Goal: Task Accomplishment & Management: Manage account settings

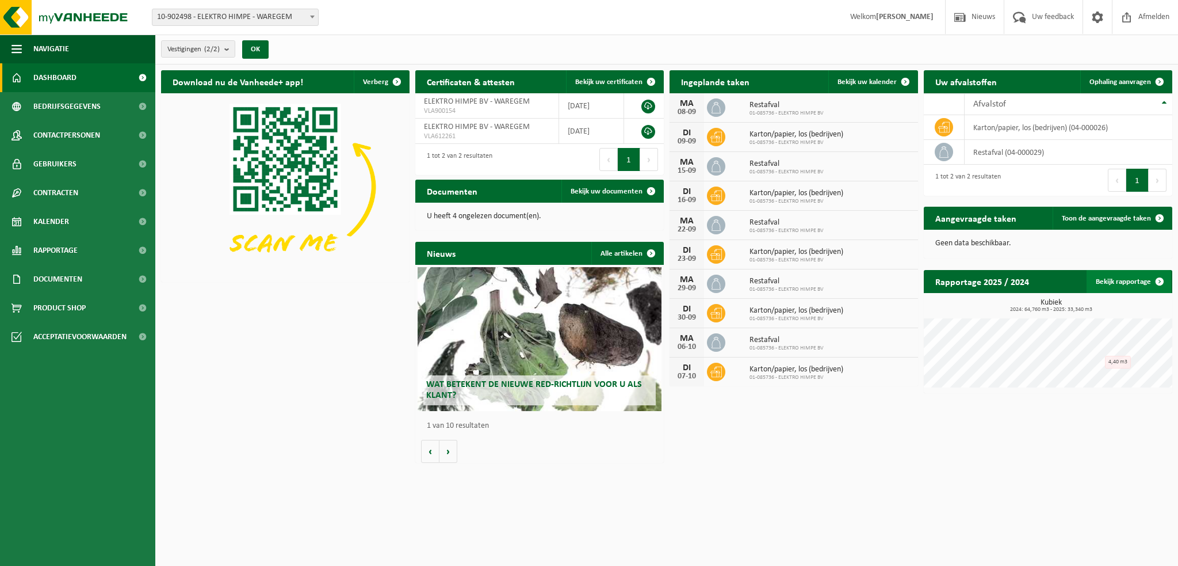
click at [1133, 277] on link "Bekijk rapportage" at bounding box center [1129, 281] width 85 height 23
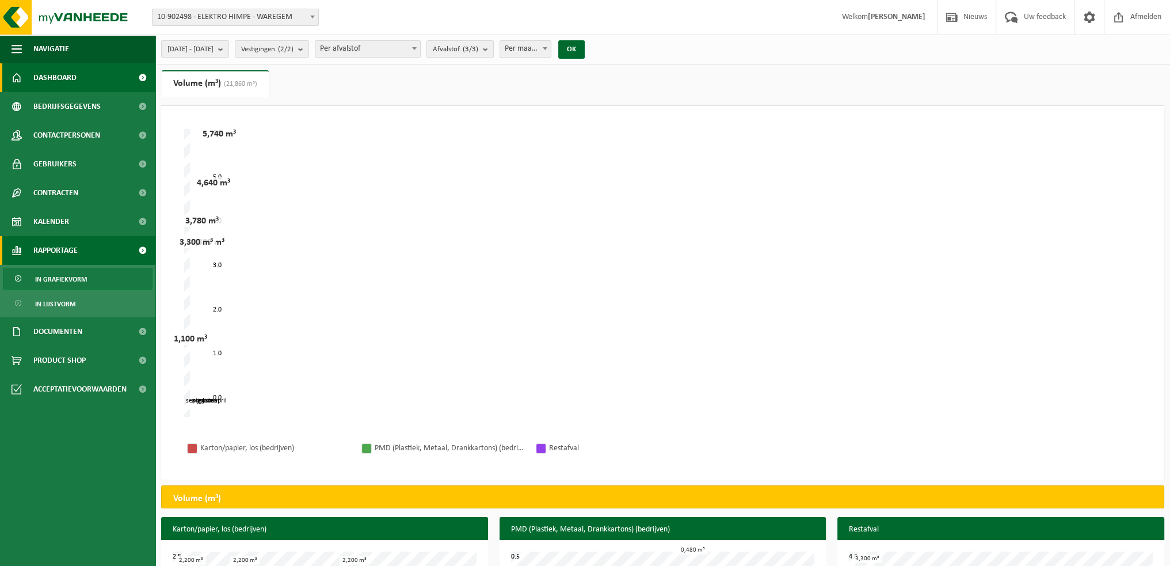
click at [61, 78] on span "Dashboard" at bounding box center [54, 77] width 43 height 29
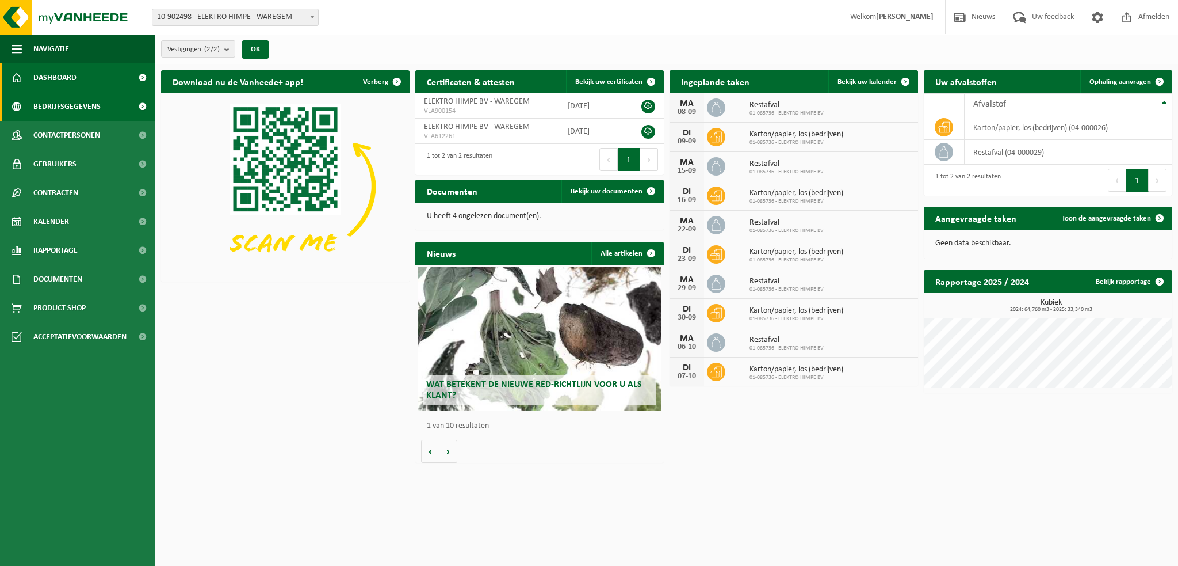
click at [64, 107] on span "Bedrijfsgegevens" at bounding box center [66, 106] width 67 height 29
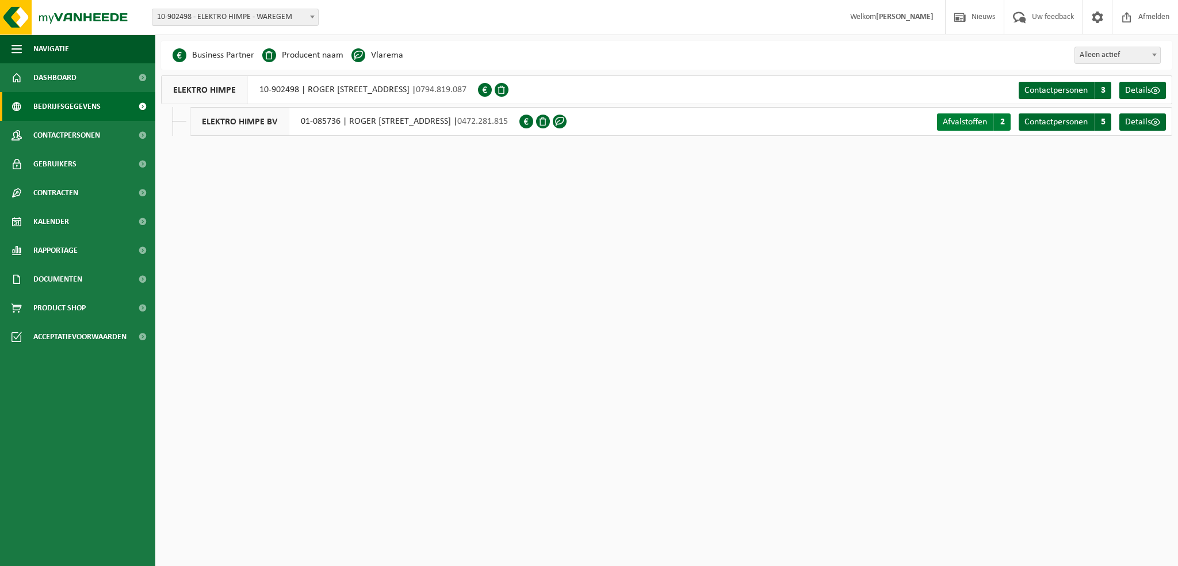
click at [981, 123] on span "Afvalstoffen" at bounding box center [965, 121] width 44 height 9
click at [1052, 122] on span "Contactpersonen" at bounding box center [1056, 121] width 63 height 9
click at [1054, 93] on span "Contactpersonen" at bounding box center [1056, 90] width 63 height 9
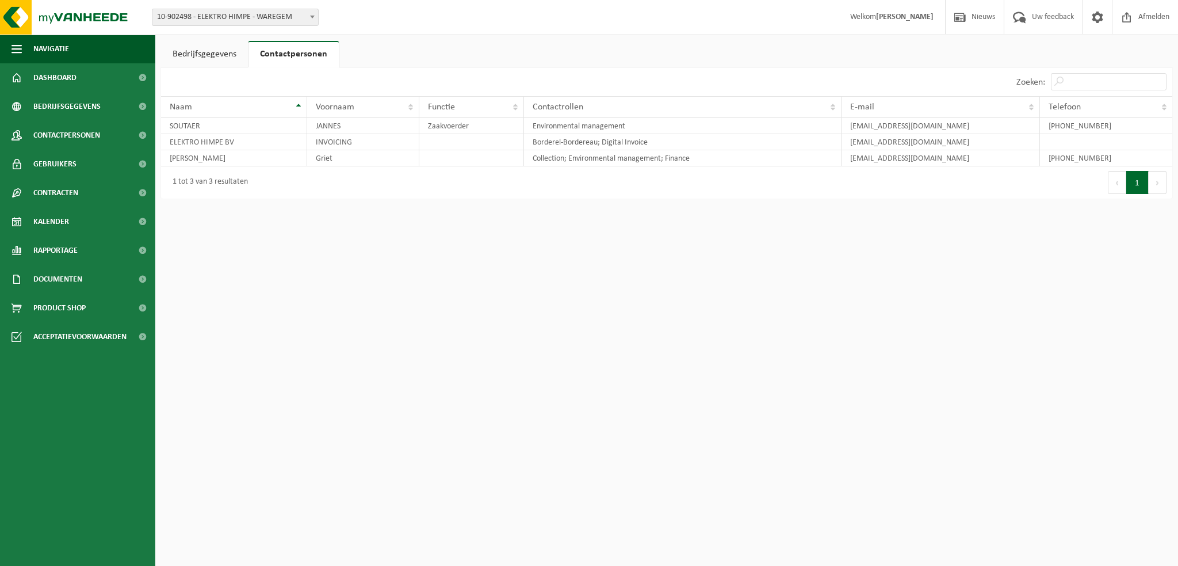
click at [200, 51] on link "Bedrijfsgegevens" at bounding box center [204, 54] width 87 height 26
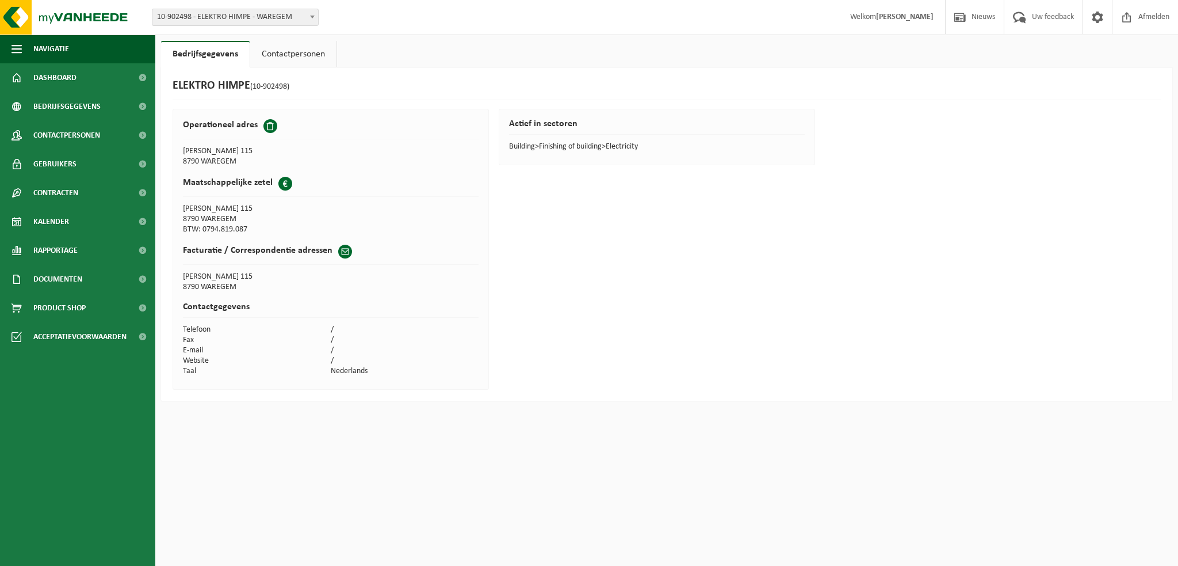
click at [282, 54] on link "Contactpersonen" at bounding box center [293, 54] width 86 height 26
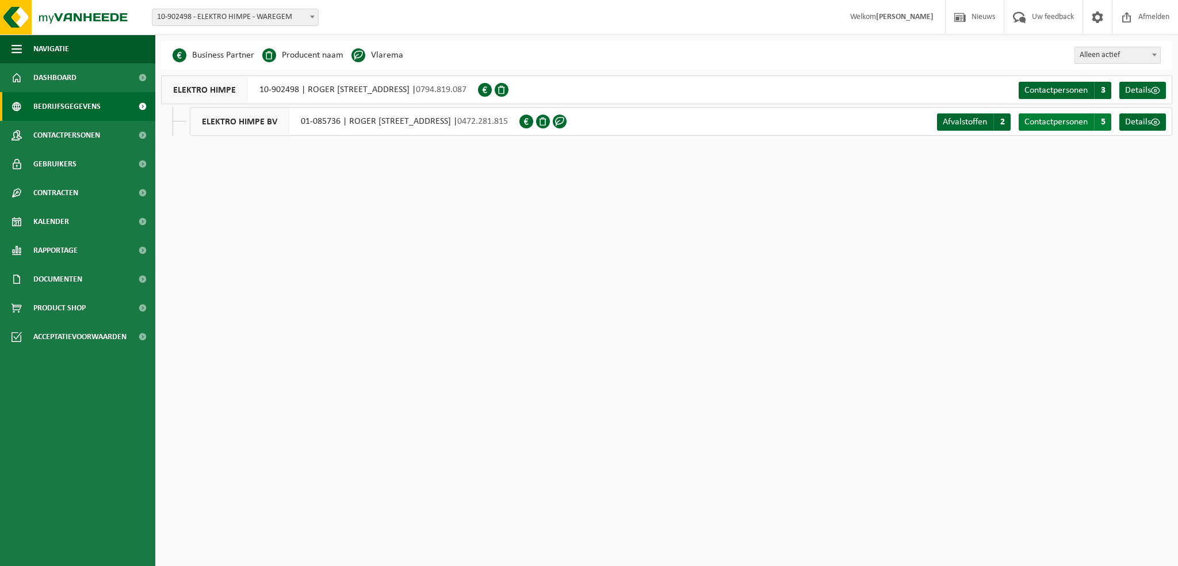
click at [1036, 125] on span "Contactpersonen" at bounding box center [1056, 121] width 63 height 9
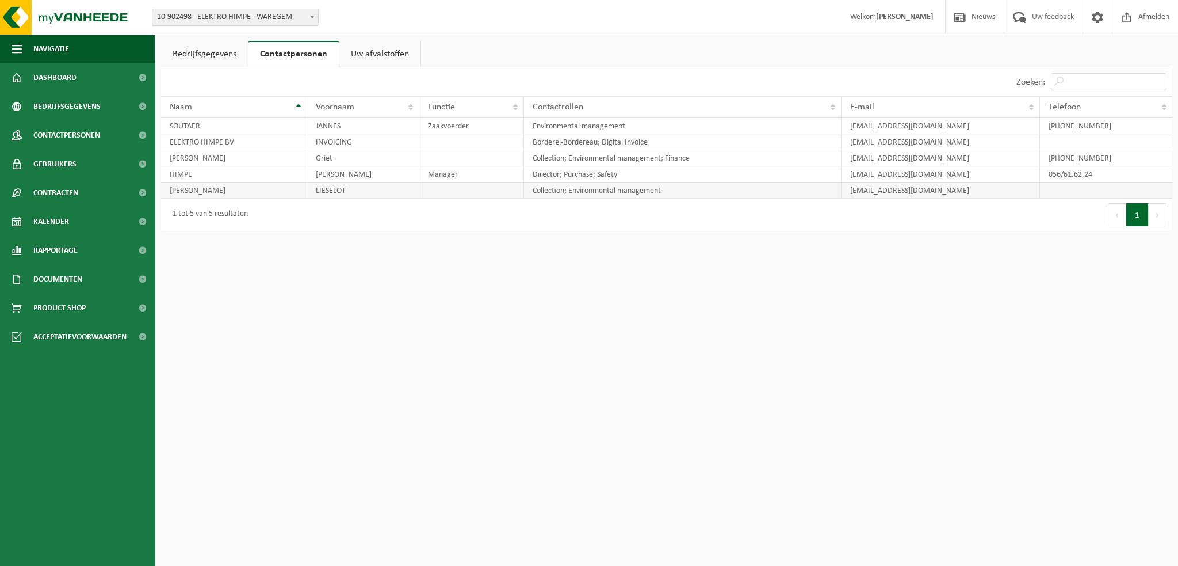
click at [964, 188] on td "lieselot@elektrohimpe.be" at bounding box center [941, 190] width 199 height 16
click at [204, 193] on td "BOTTELBERGHE" at bounding box center [234, 190] width 146 height 16
click at [64, 164] on span "Gebruikers" at bounding box center [54, 164] width 43 height 29
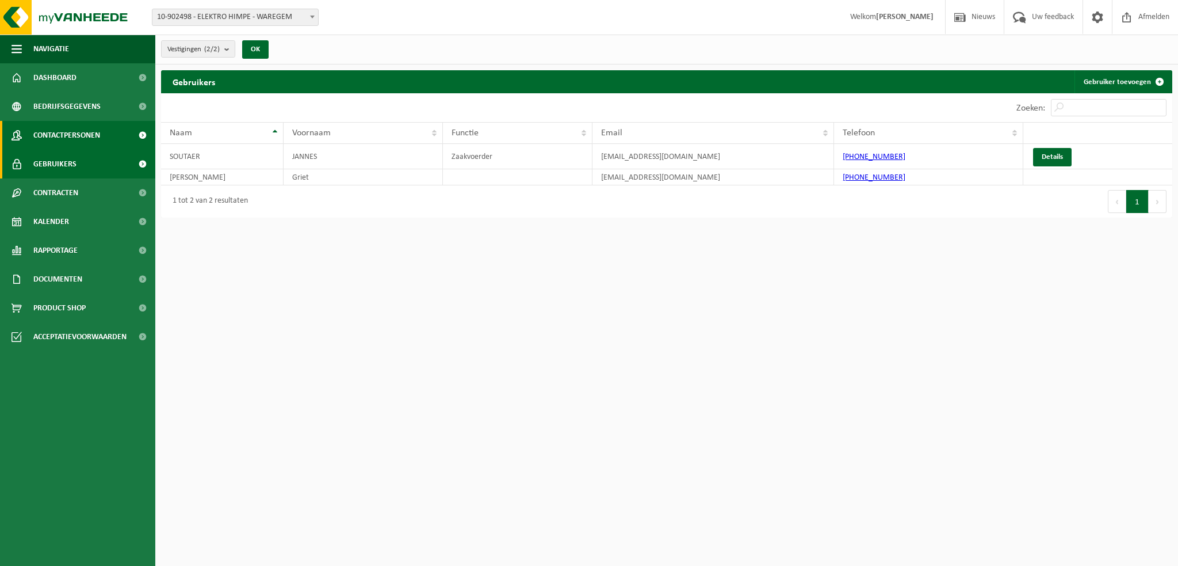
click at [64, 134] on span "Contactpersonen" at bounding box center [66, 135] width 67 height 29
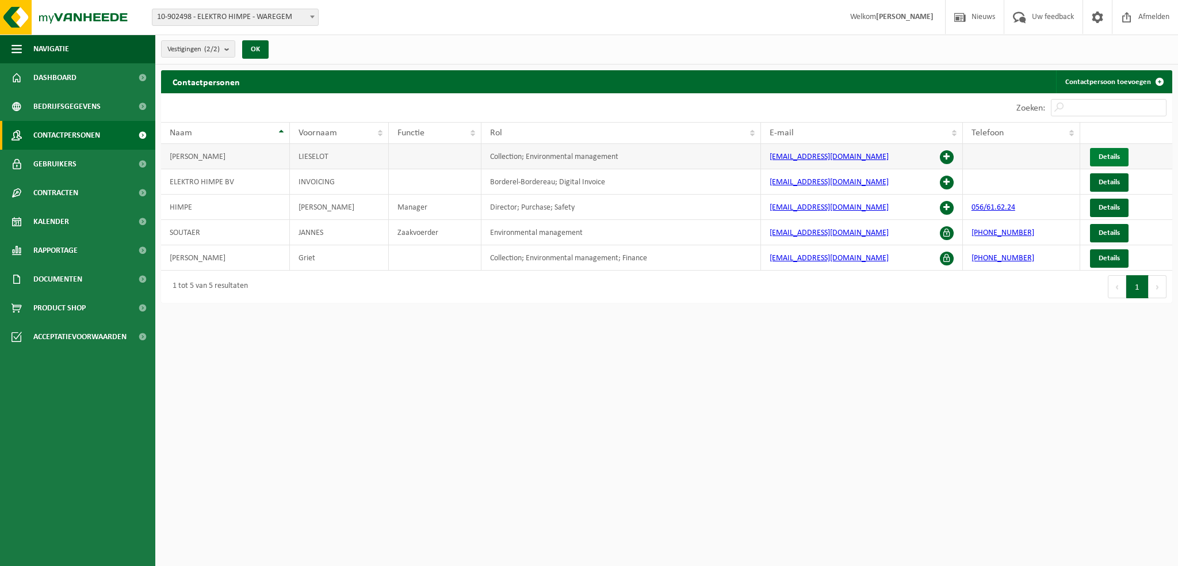
click at [1119, 156] on span "Details" at bounding box center [1109, 156] width 21 height 7
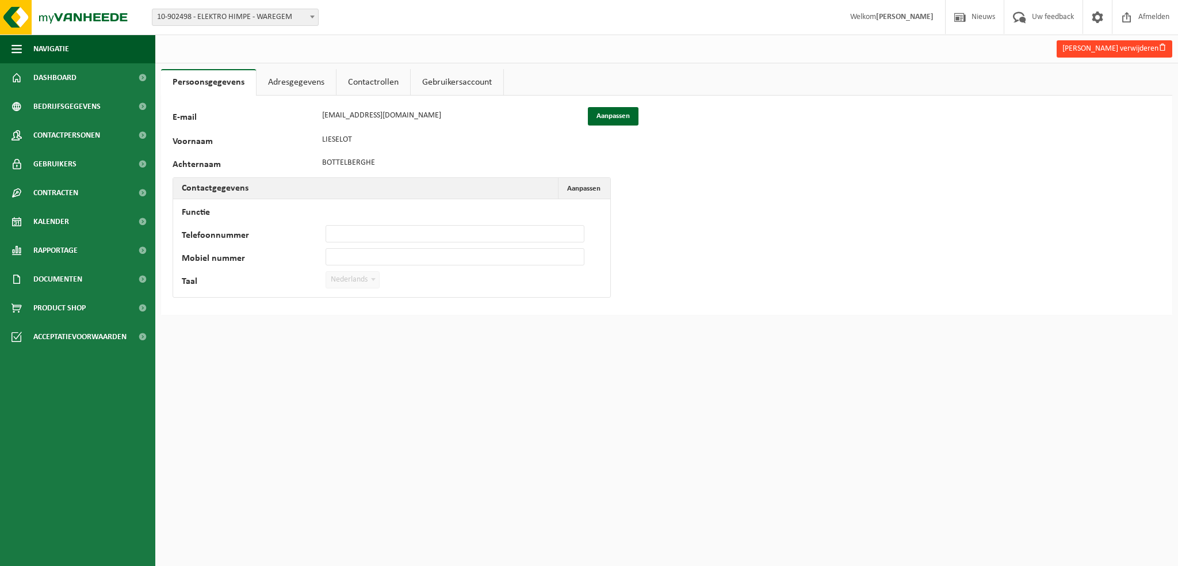
click at [1132, 48] on button "Lieselot Bottelberghe verwijderen" at bounding box center [1115, 48] width 116 height 17
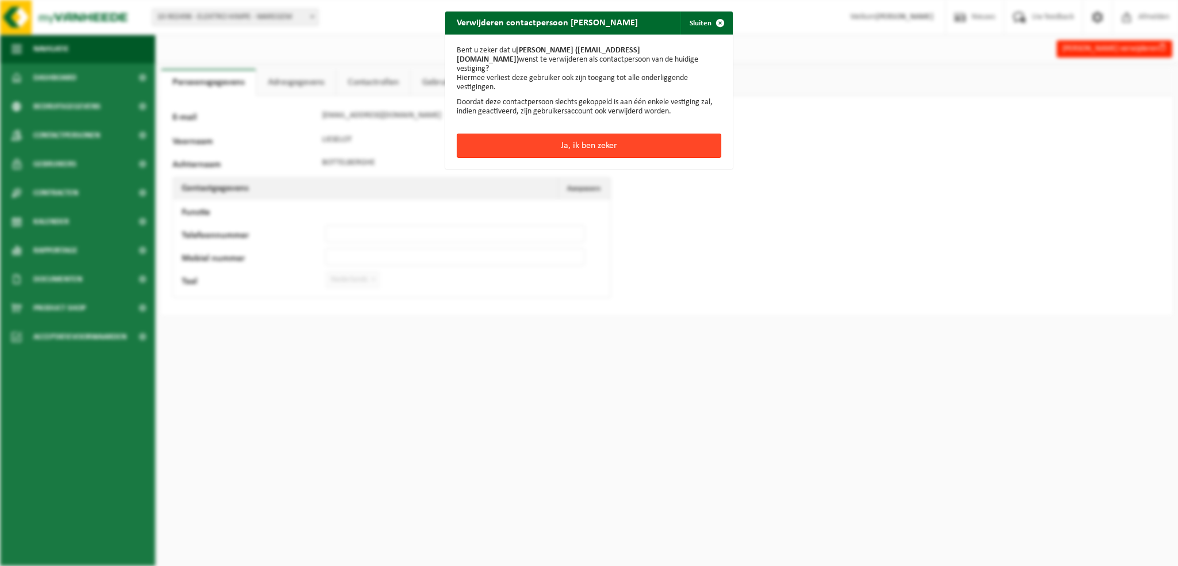
click at [577, 133] on button "Ja, ik ben zeker" at bounding box center [589, 145] width 265 height 24
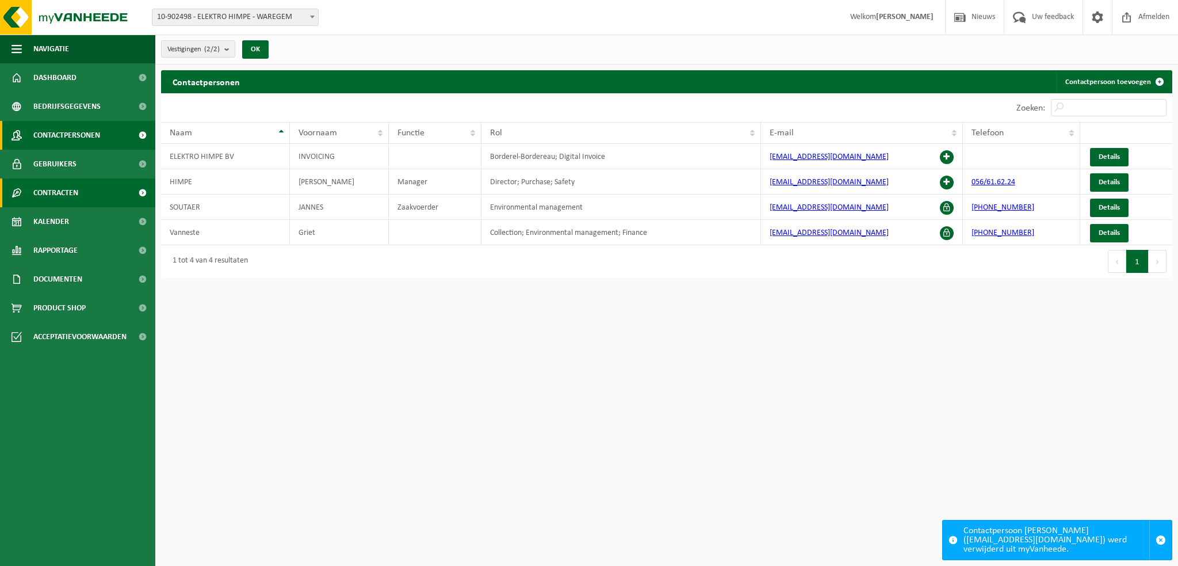
click at [55, 194] on span "Contracten" at bounding box center [55, 192] width 45 height 29
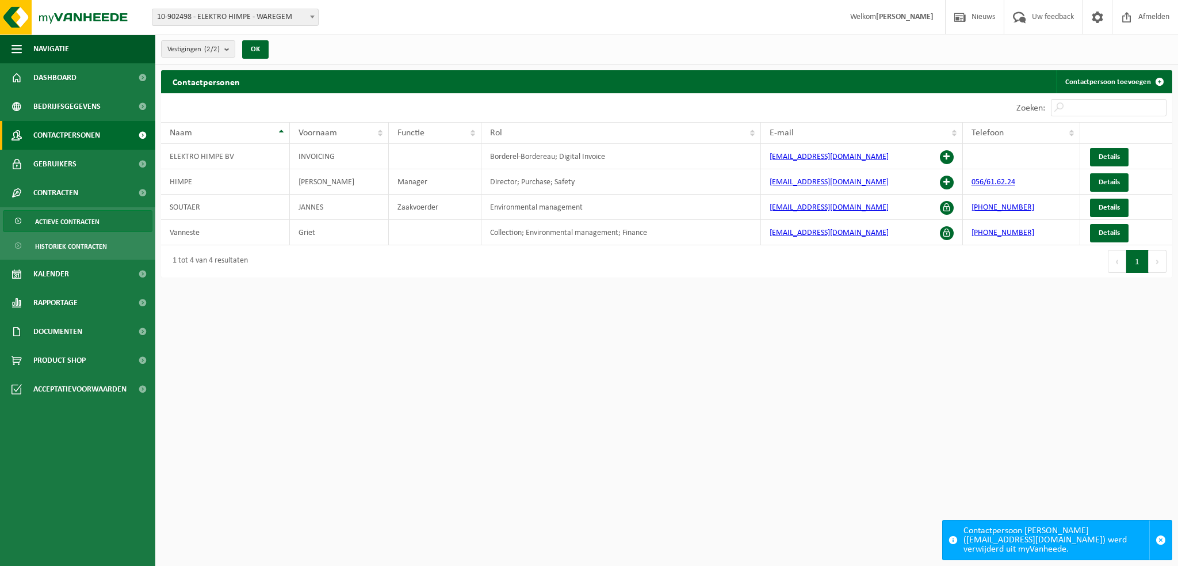
click at [71, 224] on span "Actieve contracten" at bounding box center [67, 222] width 64 height 22
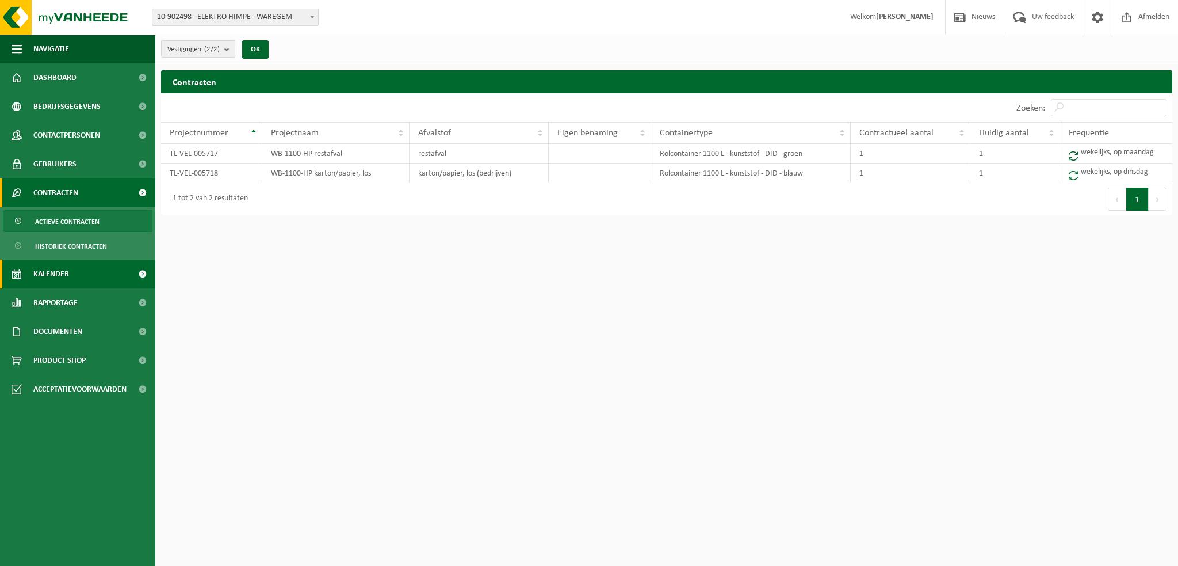
click at [76, 273] on link "Kalender" at bounding box center [77, 274] width 155 height 29
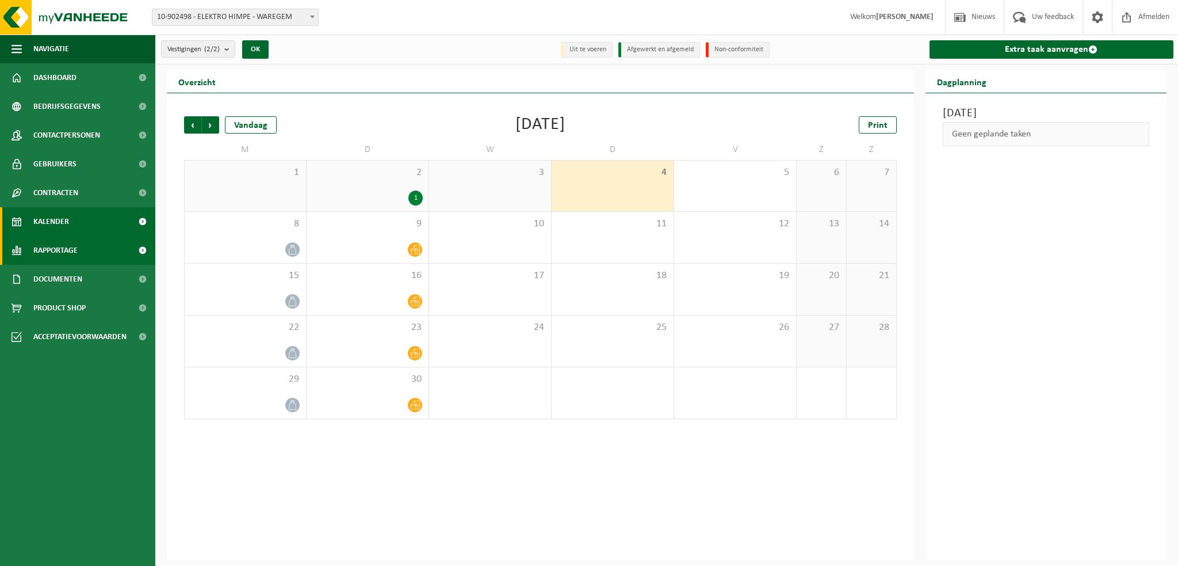
click at [64, 253] on span "Rapportage" at bounding box center [55, 250] width 44 height 29
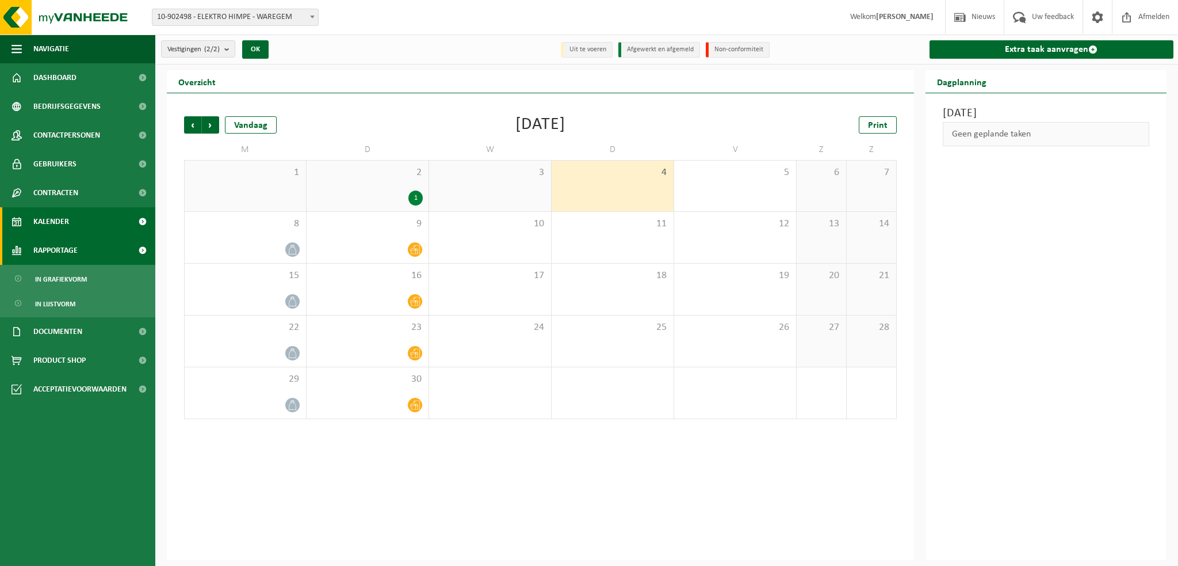
click at [66, 253] on span "Rapportage" at bounding box center [55, 250] width 44 height 29
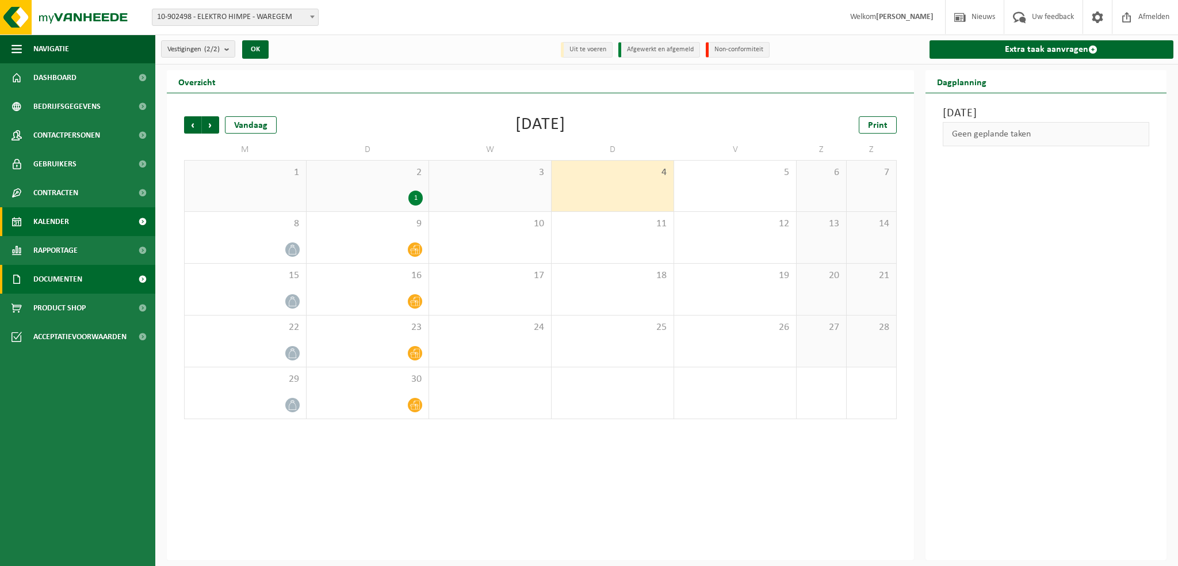
click at [71, 280] on span "Documenten" at bounding box center [57, 279] width 49 height 29
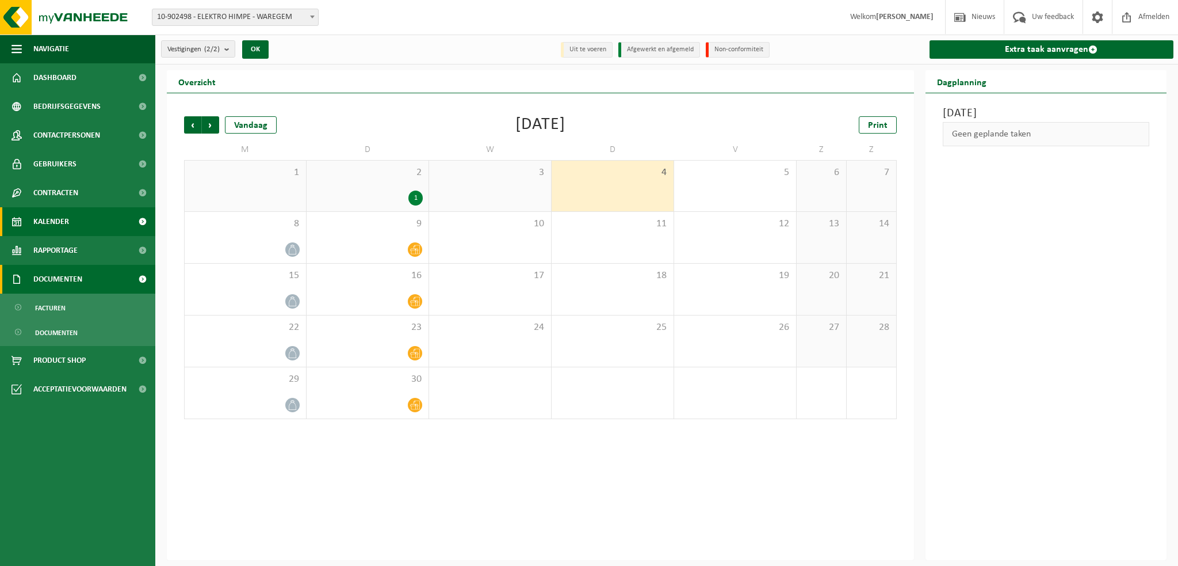
click at [71, 280] on span "Documenten" at bounding box center [57, 279] width 49 height 29
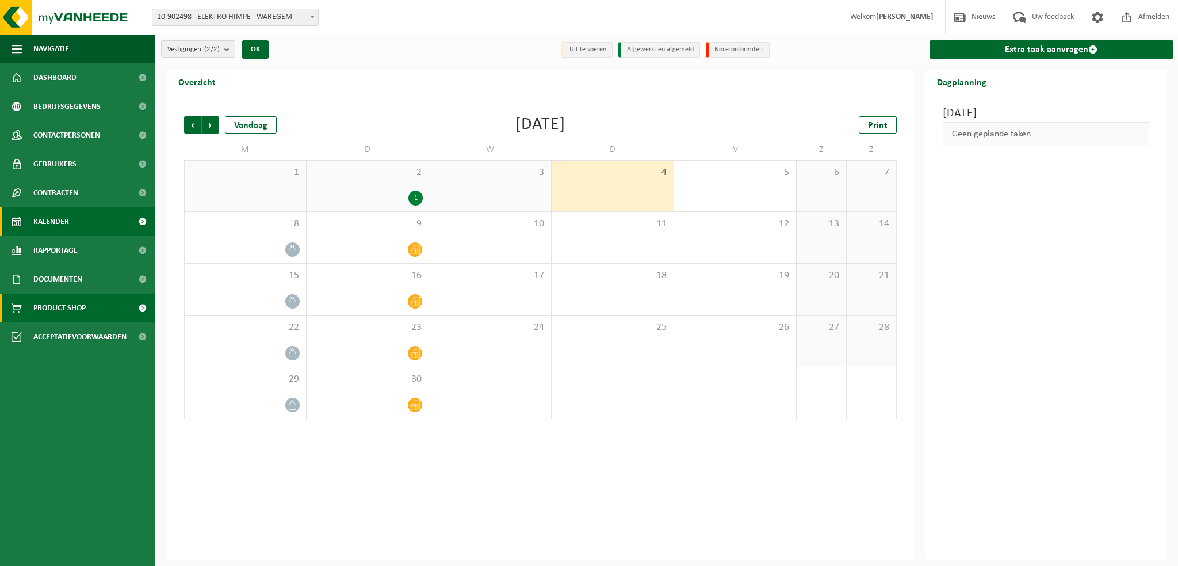
click at [70, 306] on span "Product Shop" at bounding box center [59, 307] width 52 height 29
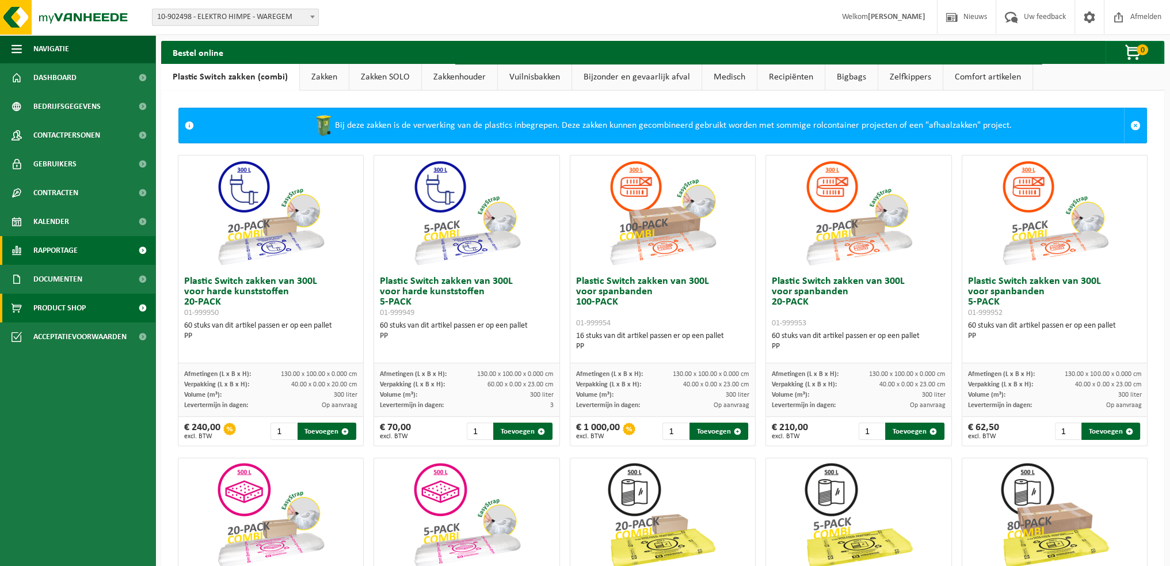
click at [67, 253] on span "Rapportage" at bounding box center [55, 250] width 44 height 29
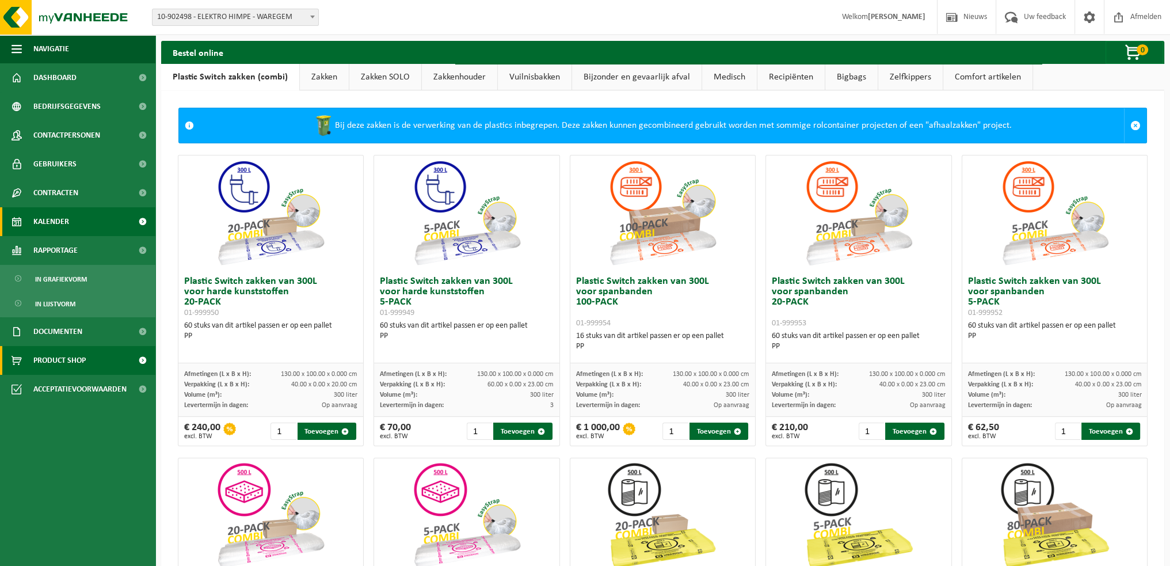
click at [58, 222] on span "Kalender" at bounding box center [51, 221] width 36 height 29
